Goal: Find specific page/section: Find specific page/section

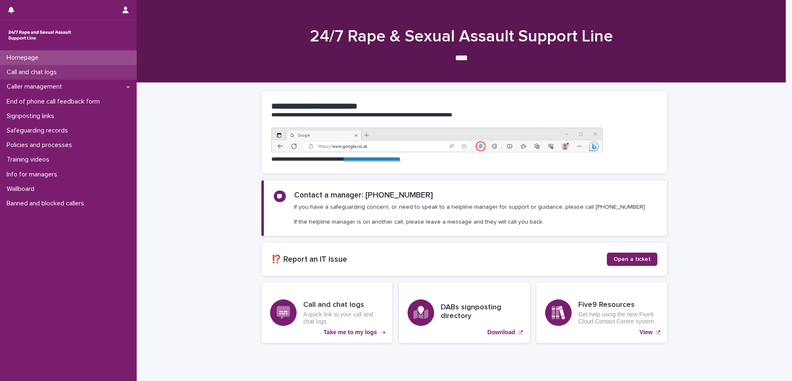
click at [55, 75] on p "Call and chat logs" at bounding box center [33, 72] width 60 height 8
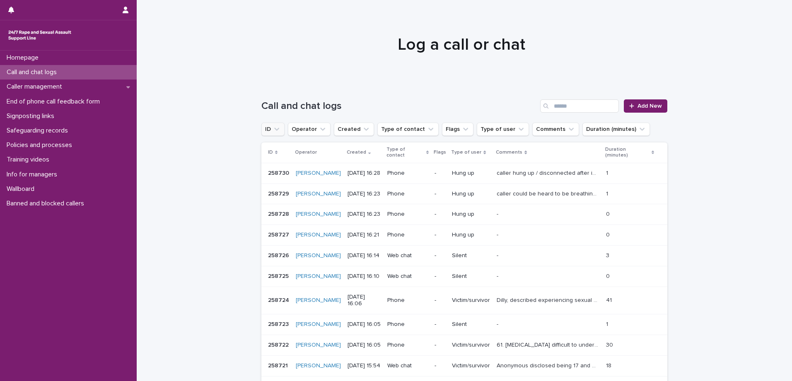
click at [273, 126] on icon "ID" at bounding box center [276, 129] width 8 height 8
click at [280, 167] on input "text" at bounding box center [317, 165] width 105 height 13
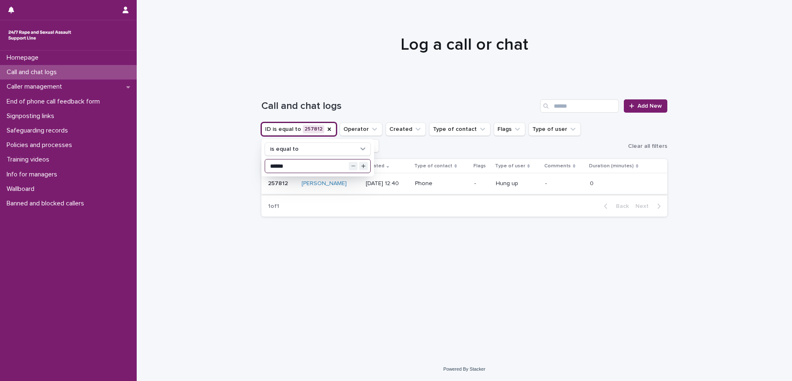
type input "******"
click at [445, 187] on p "Phone" at bounding box center [441, 183] width 52 height 7
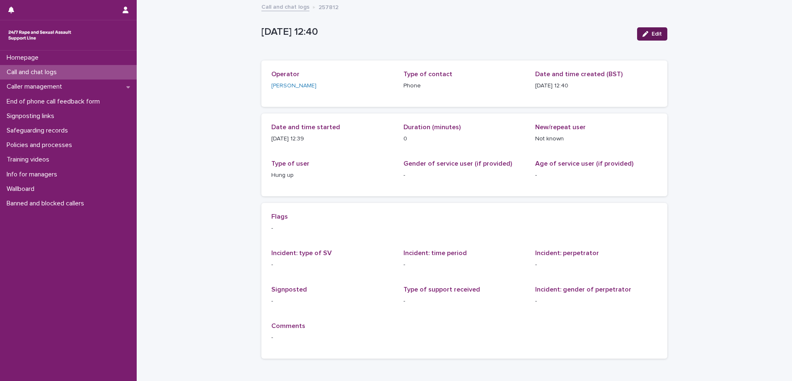
click at [654, 33] on span "Edit" at bounding box center [656, 34] width 10 height 6
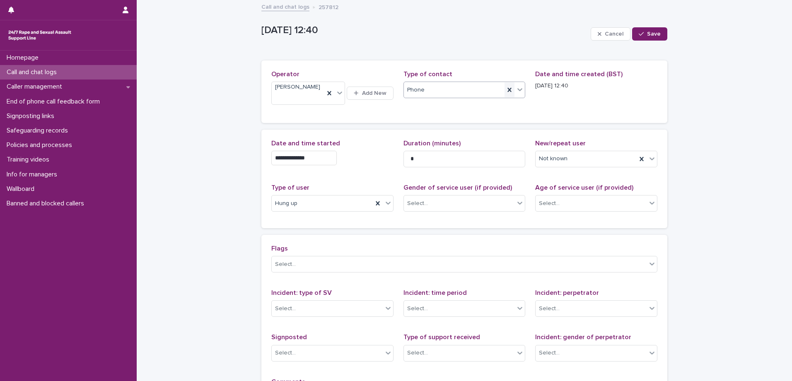
click at [505, 90] on icon at bounding box center [509, 90] width 8 height 8
click at [515, 91] on icon at bounding box center [519, 89] width 8 height 8
click at [444, 122] on div "Web chat" at bounding box center [460, 120] width 121 height 14
click at [647, 34] on span "Save" at bounding box center [654, 34] width 14 height 6
